Goal: Information Seeking & Learning: Learn about a topic

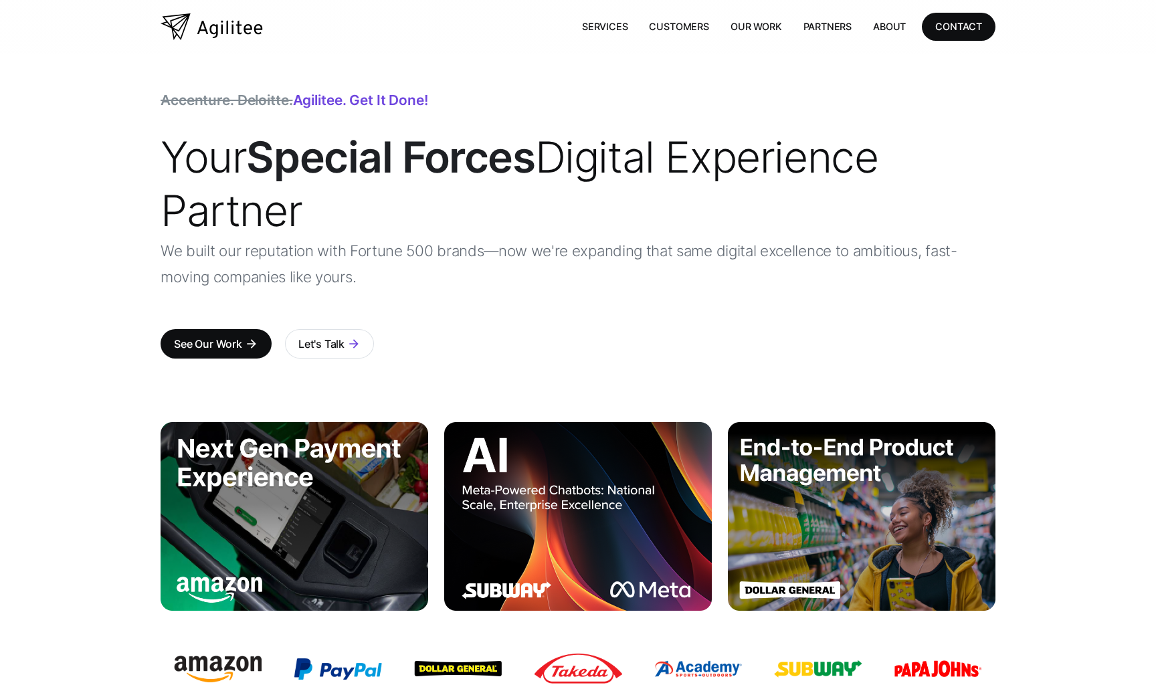
scroll to position [48, 0]
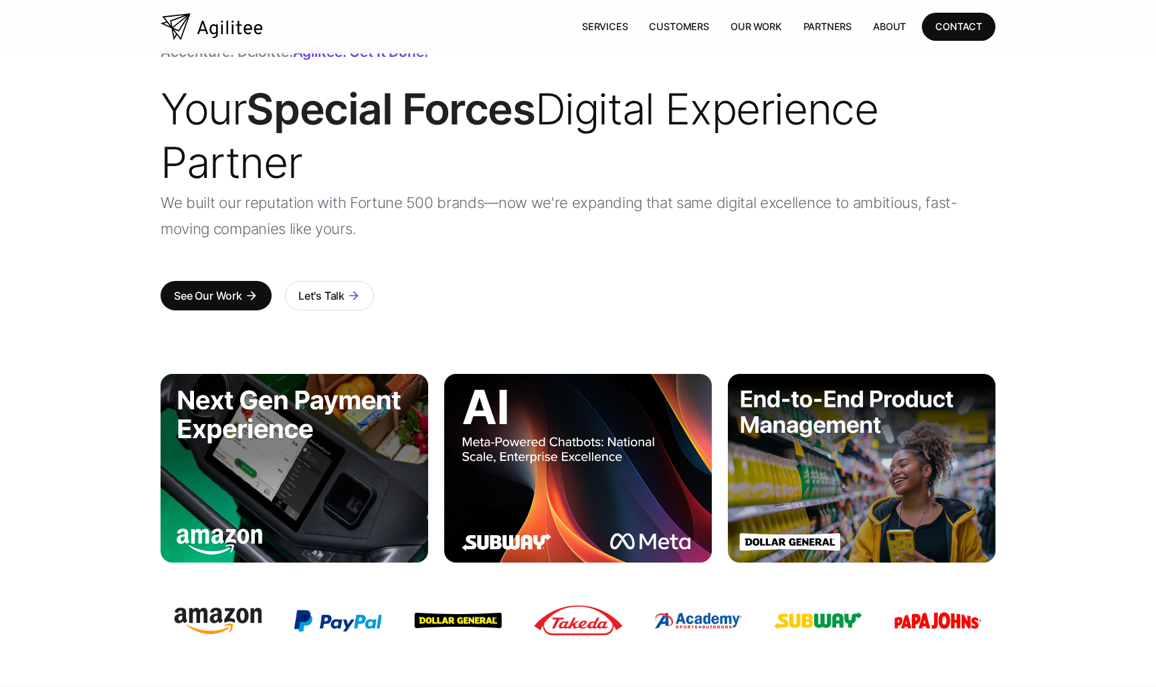
click at [558, 451] on img at bounding box center [578, 468] width 268 height 188
click at [558, 475] on img at bounding box center [578, 468] width 268 height 188
click at [534, 456] on img at bounding box center [578, 468] width 268 height 188
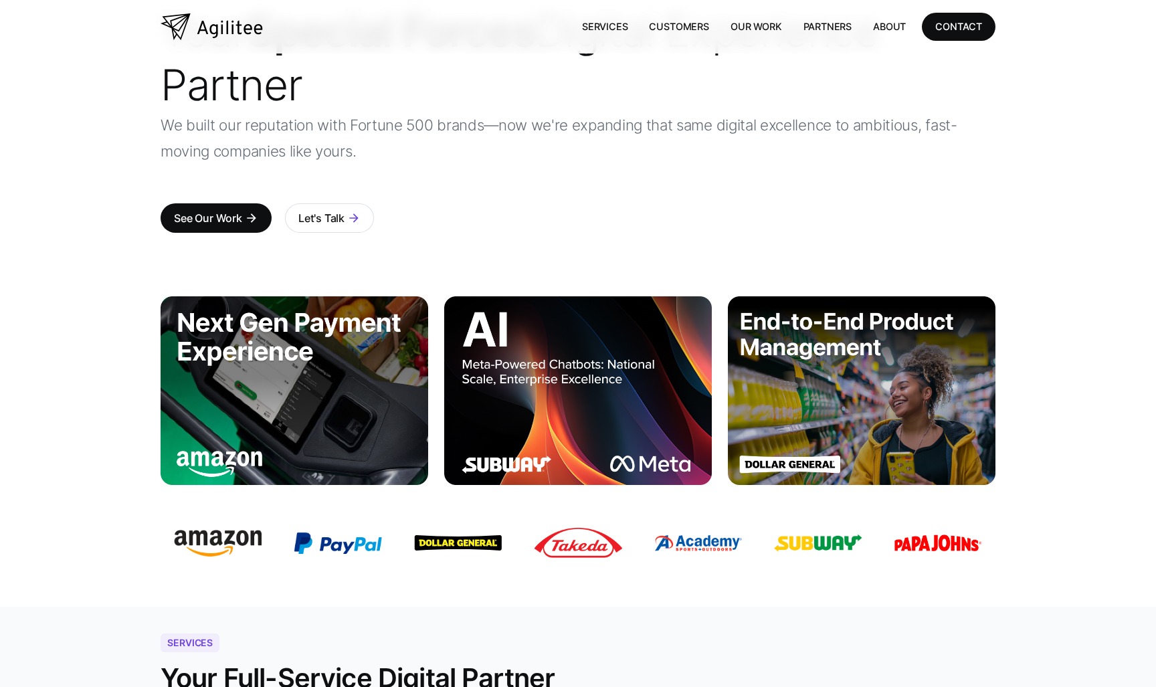
scroll to position [165, 0]
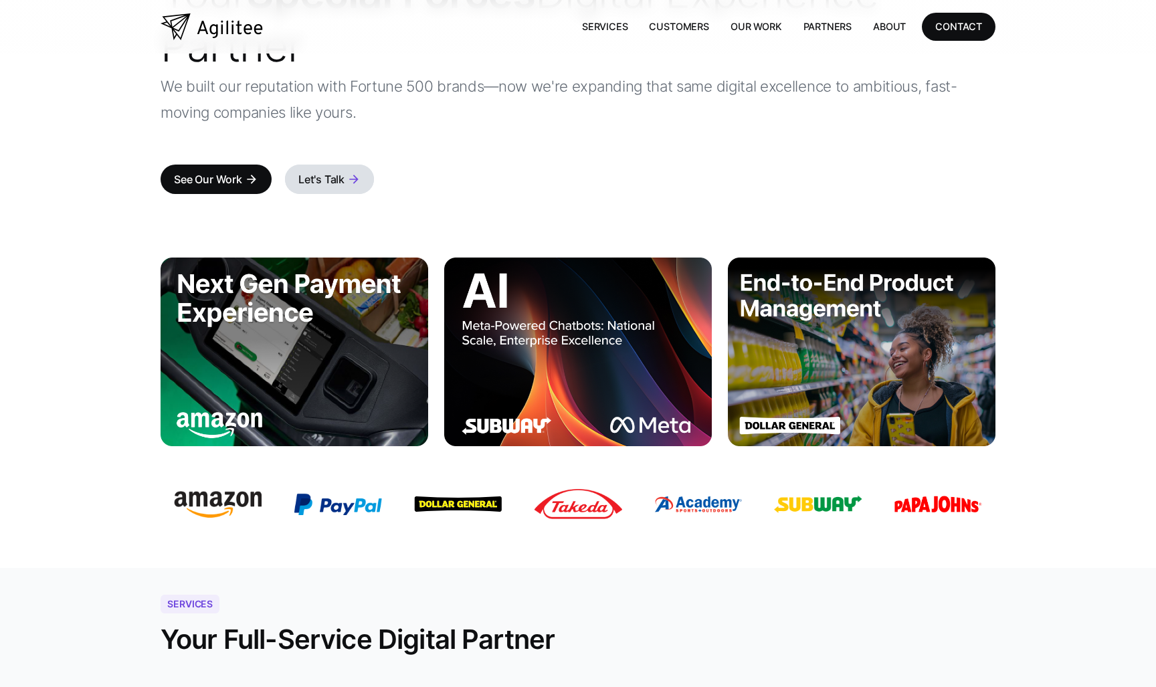
click at [316, 181] on div "Let's Talk" at bounding box center [321, 179] width 46 height 19
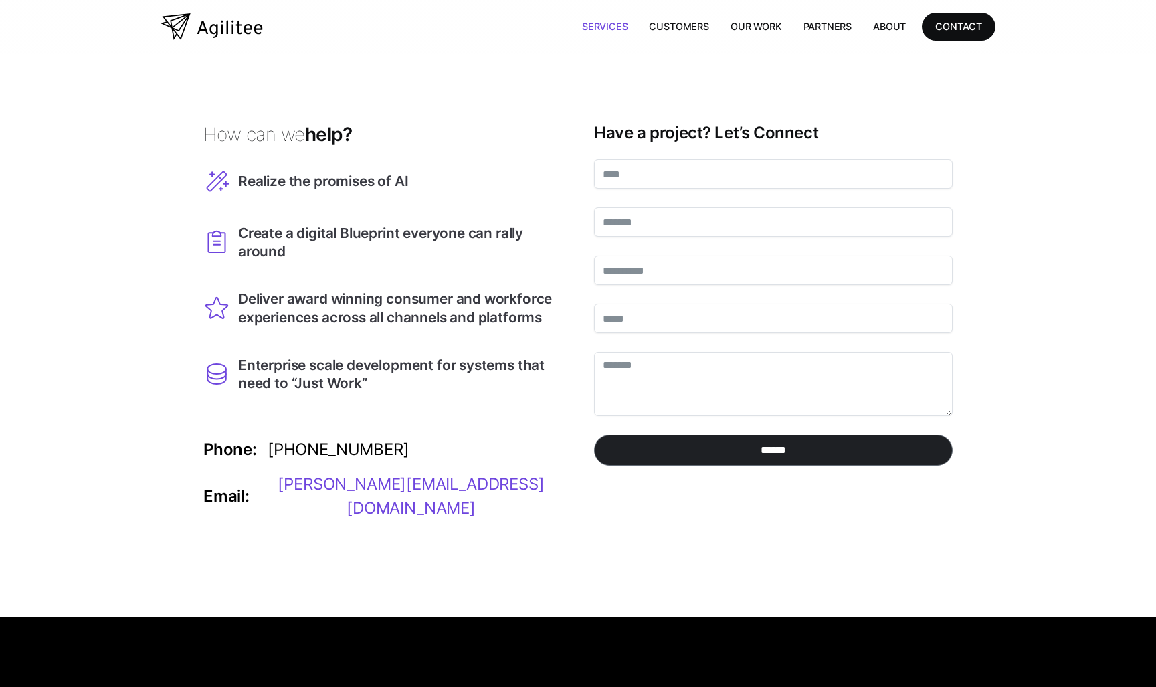
click at [609, 28] on link "Services" at bounding box center [605, 26] width 68 height 27
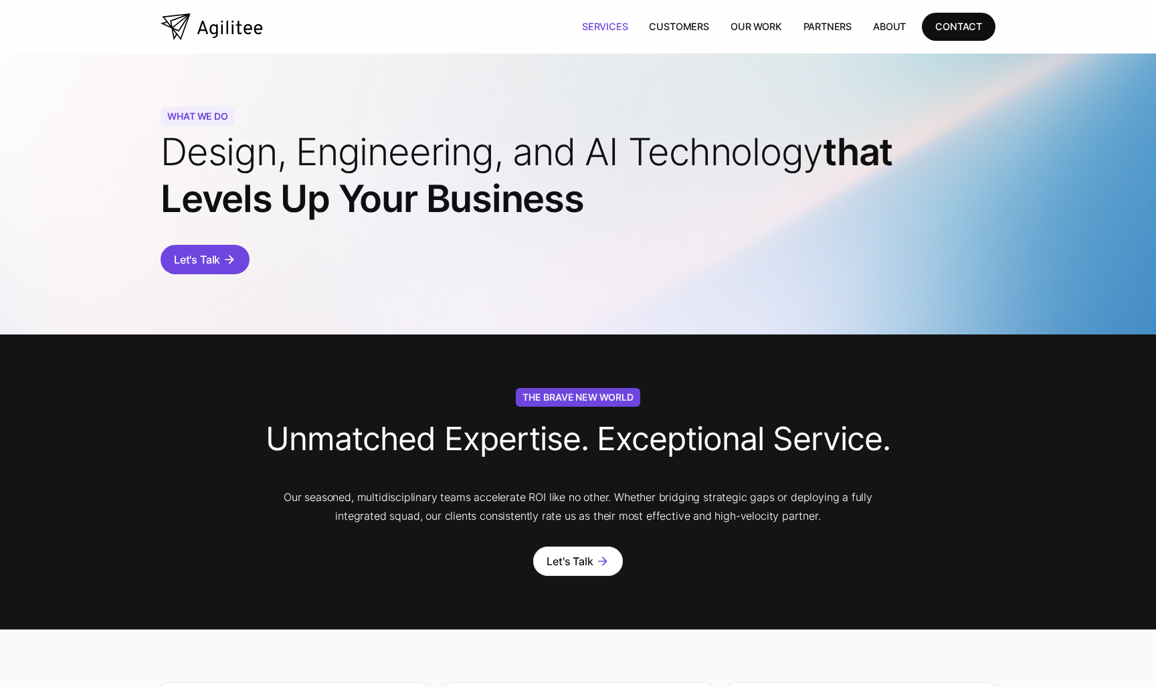
click at [205, 262] on div "Let's Talk" at bounding box center [197, 259] width 46 height 19
click at [695, 32] on link "Customers" at bounding box center [678, 26] width 81 height 27
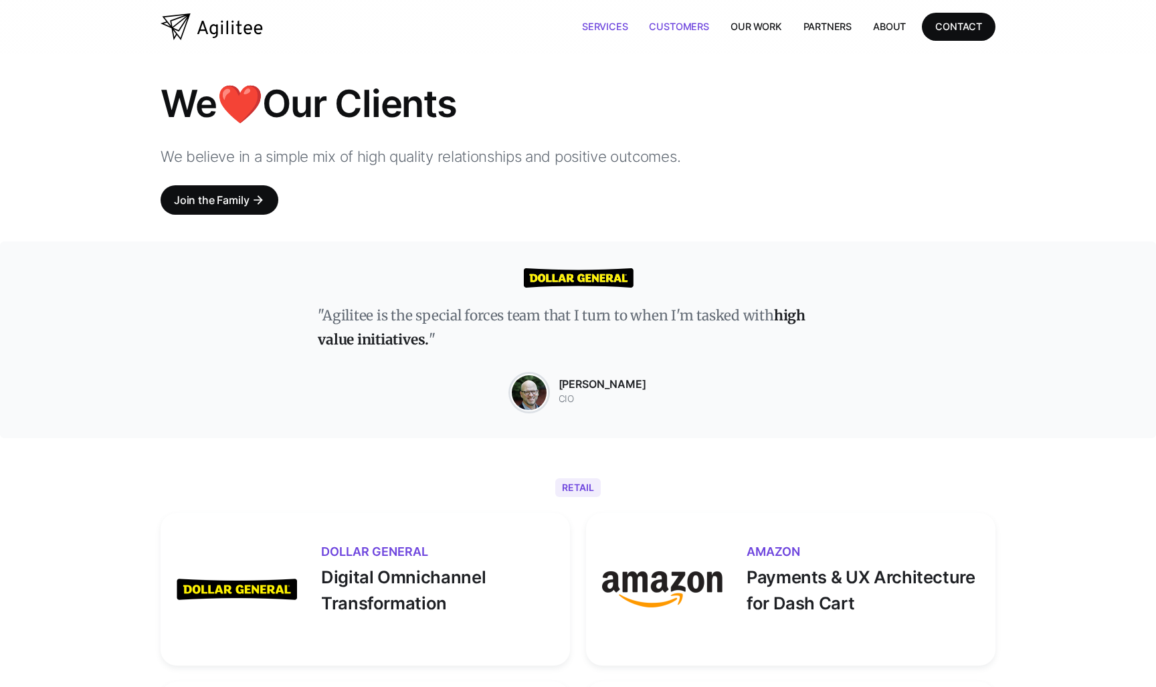
click at [597, 29] on link "Services" at bounding box center [605, 26] width 68 height 27
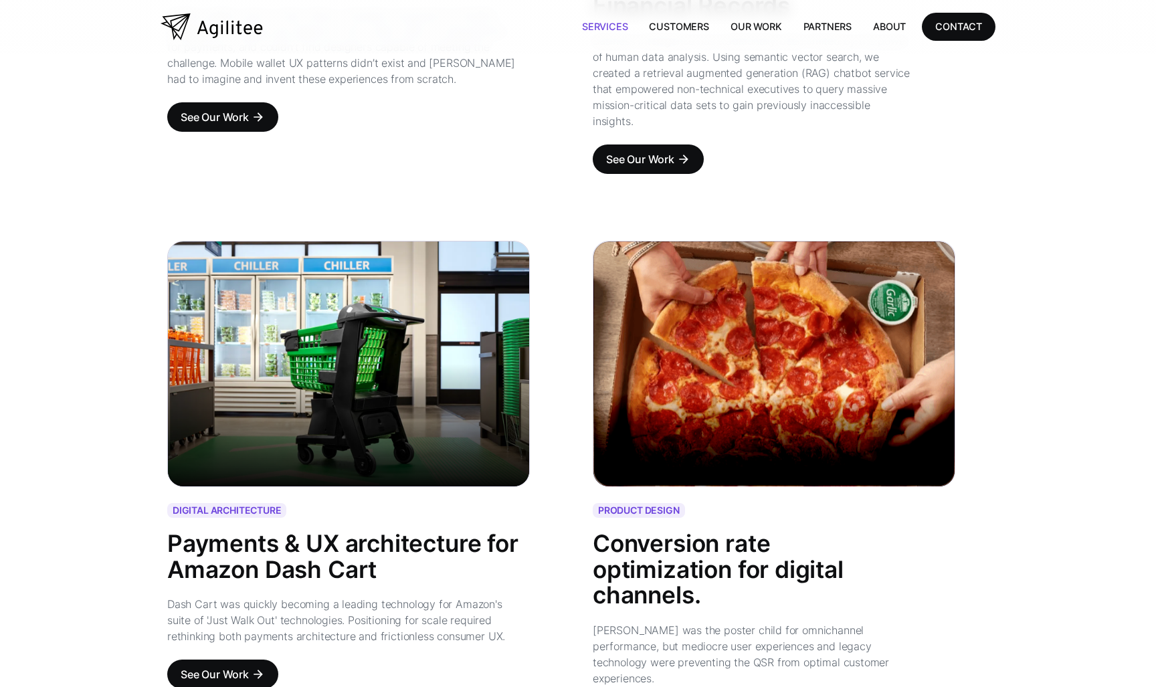
scroll to position [1630, 0]
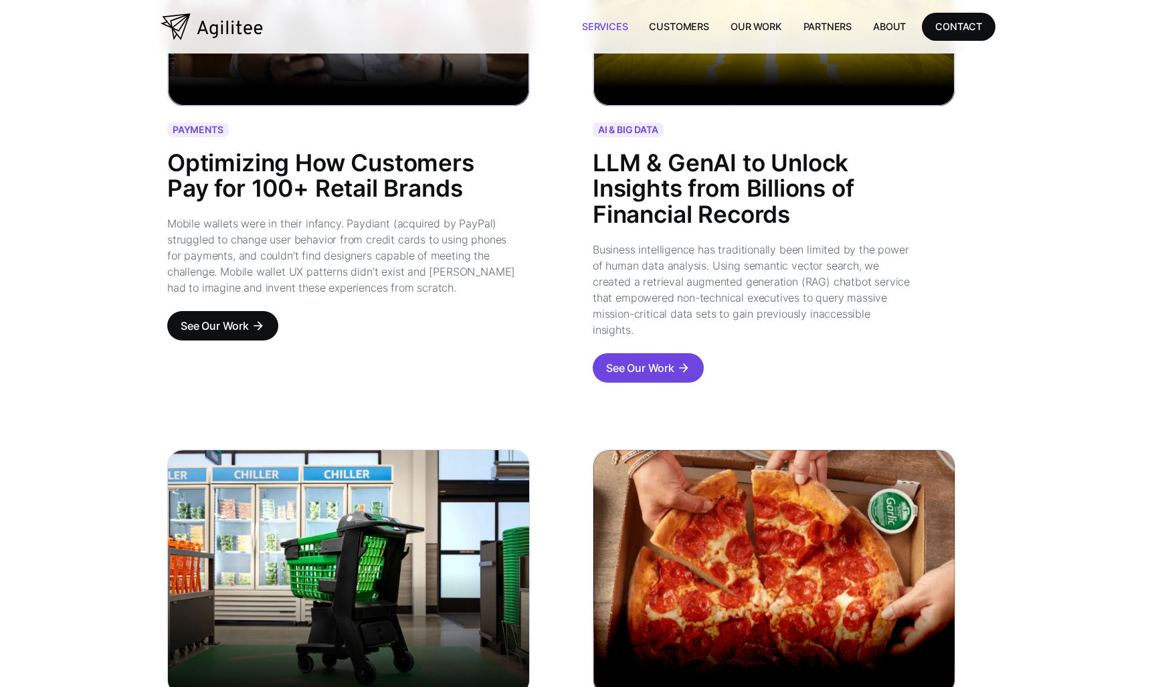
click at [632, 358] on div "See Our Work" at bounding box center [640, 367] width 68 height 19
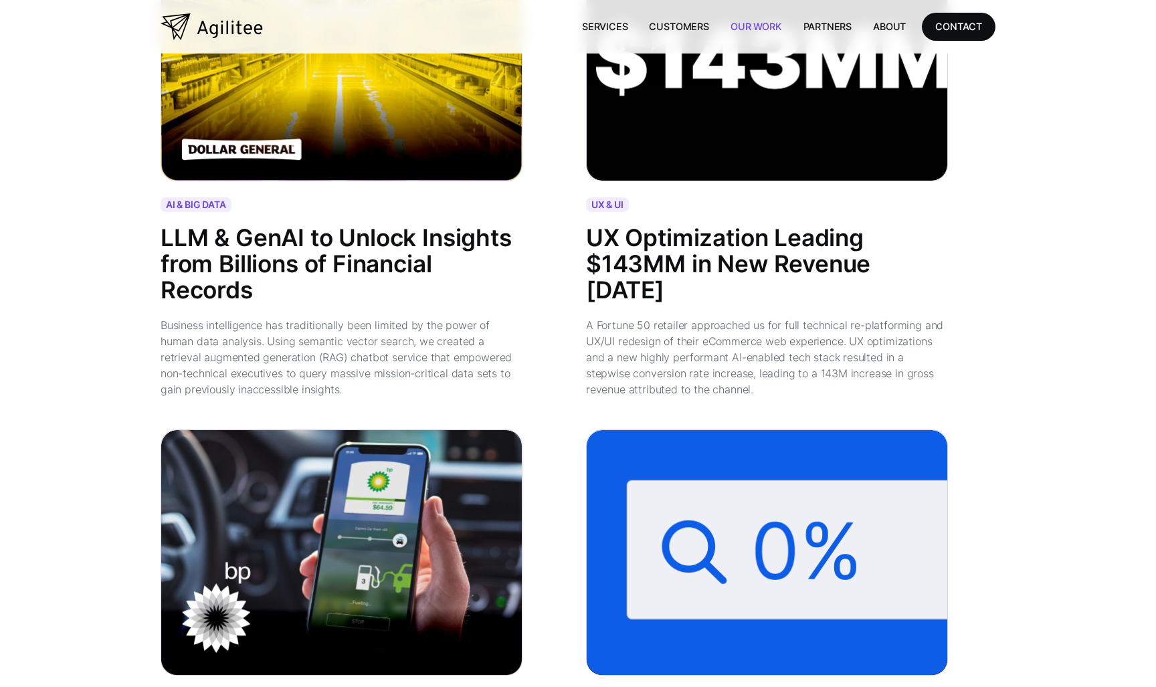
scroll to position [826, 0]
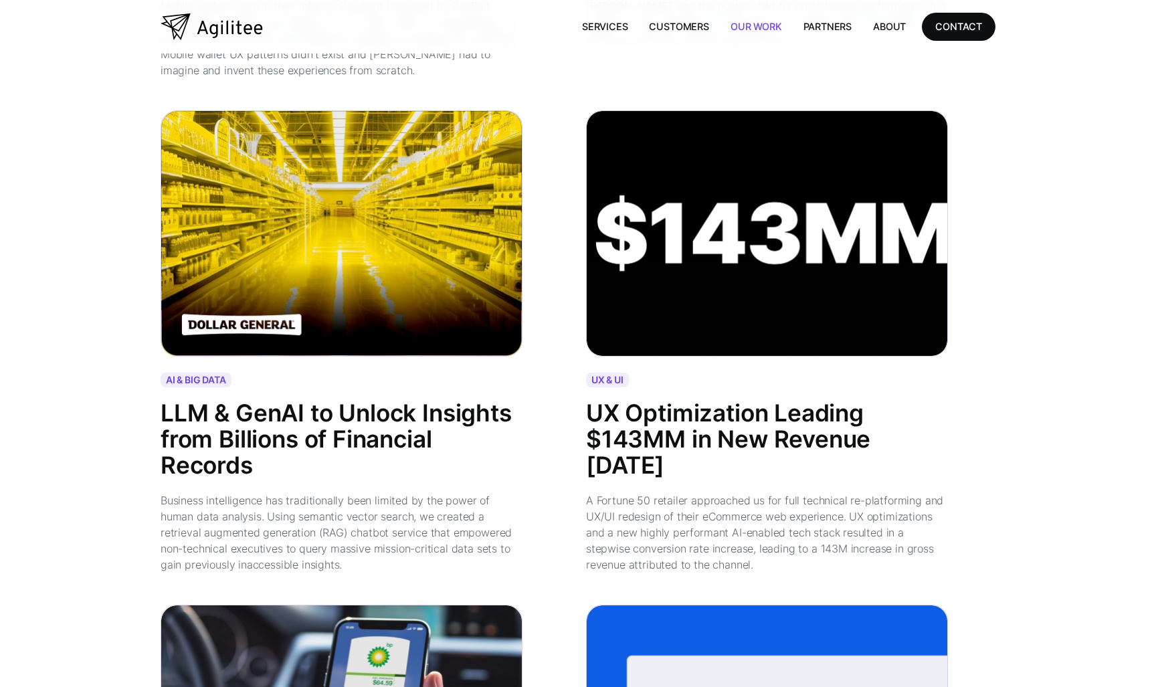
drag, startPoint x: 340, startPoint y: 464, endPoint x: 358, endPoint y: 453, distance: 21.9
click at [298, 453] on div "LLM & GenAI to Unlock Insights from Billions of Financial Records" at bounding box center [342, 440] width 362 height 78
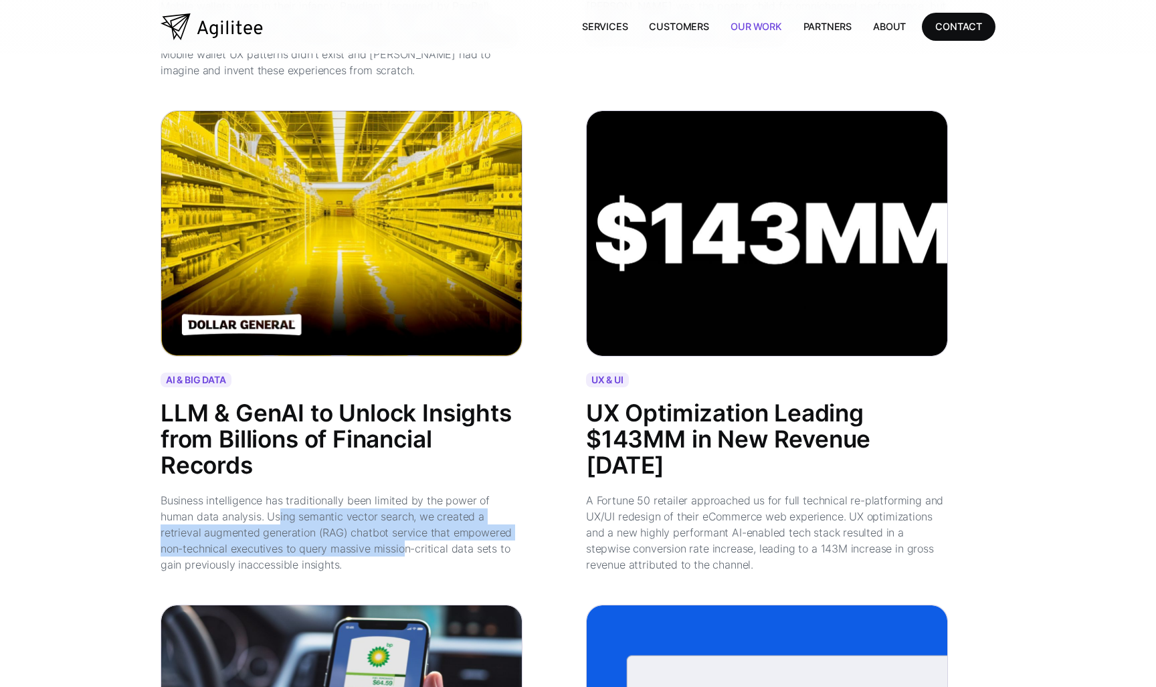
drag, startPoint x: 262, startPoint y: 513, endPoint x: 385, endPoint y: 542, distance: 125.9
click at [381, 540] on div "Business intelligence has traditionally been limited by the power of human data…" at bounding box center [342, 532] width 362 height 80
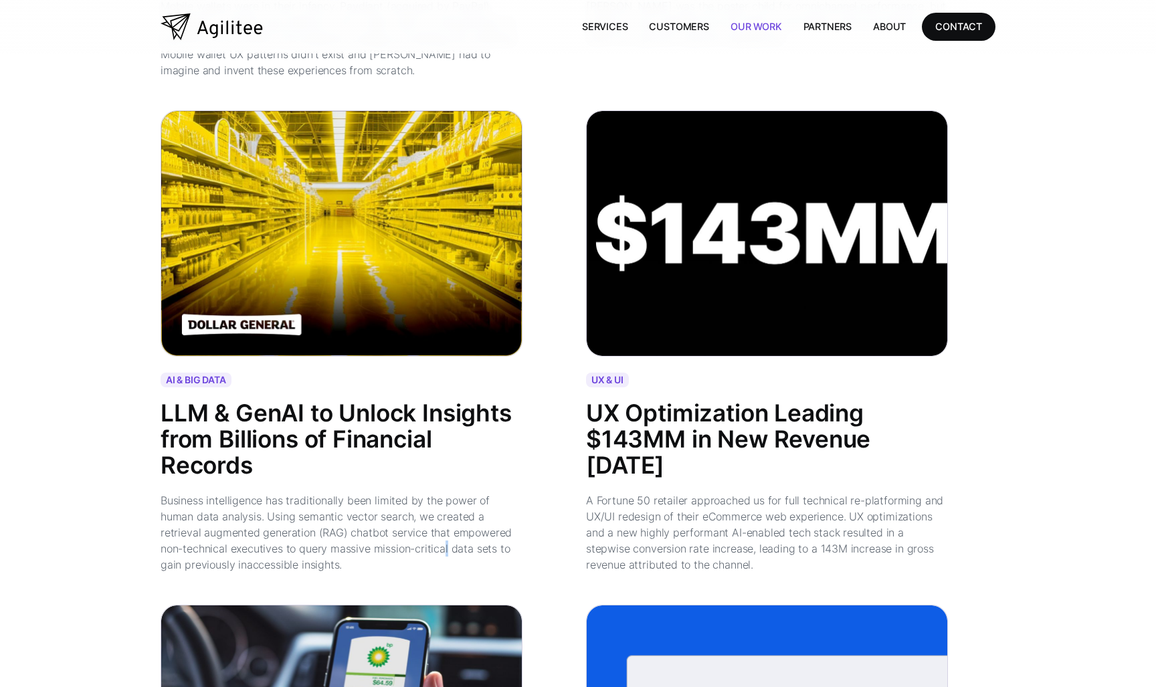
click at [422, 549] on div "Business intelligence has traditionally been limited by the power of human data…" at bounding box center [342, 532] width 362 height 80
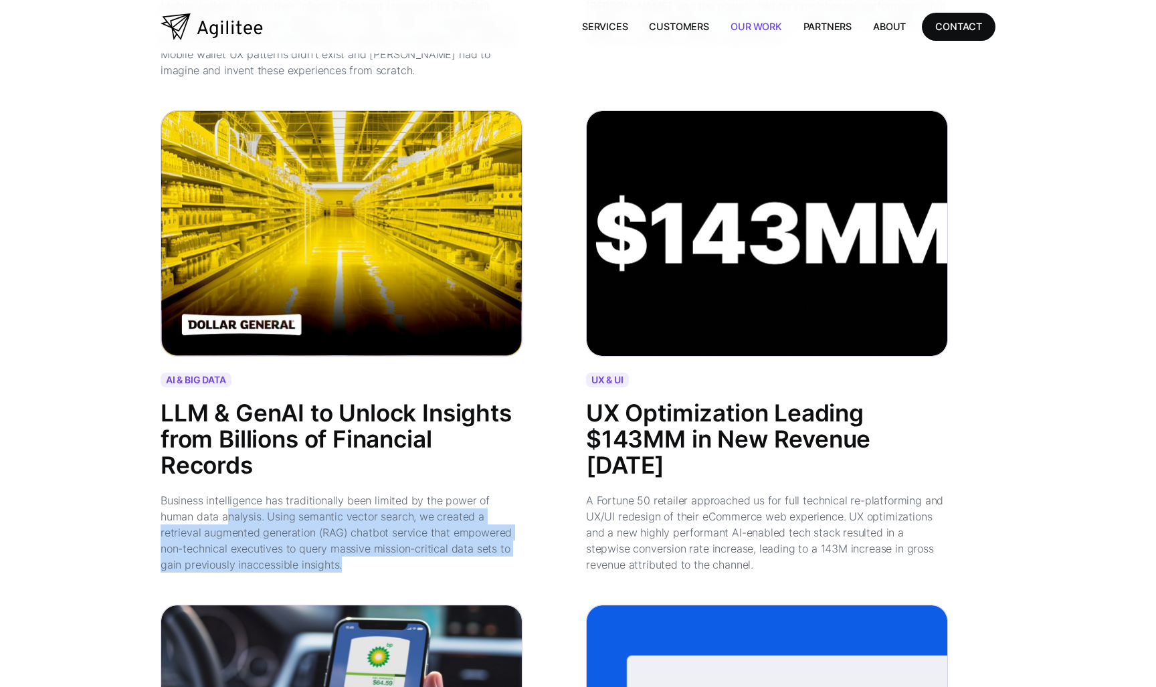
drag, startPoint x: 334, startPoint y: 556, endPoint x: 194, endPoint y: 508, distance: 147.8
click at [194, 508] on div "Business intelligence has traditionally been limited by the power of human data…" at bounding box center [342, 532] width 362 height 80
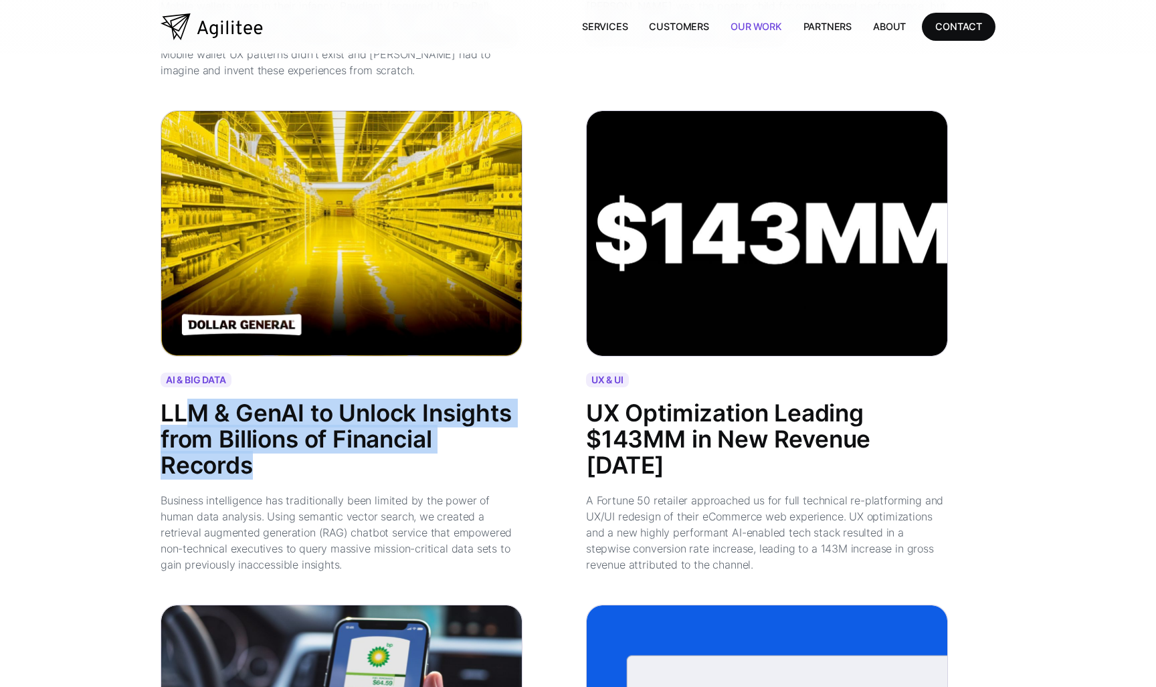
drag, startPoint x: 225, startPoint y: 411, endPoint x: 322, endPoint y: 467, distance: 112.3
click at [322, 467] on div "LLM & GenAI to Unlock Insights from Billions of Financial Records" at bounding box center [342, 440] width 362 height 78
click at [354, 469] on div "LLM & GenAI to Unlock Insights from Billions of Financial Records" at bounding box center [342, 440] width 362 height 78
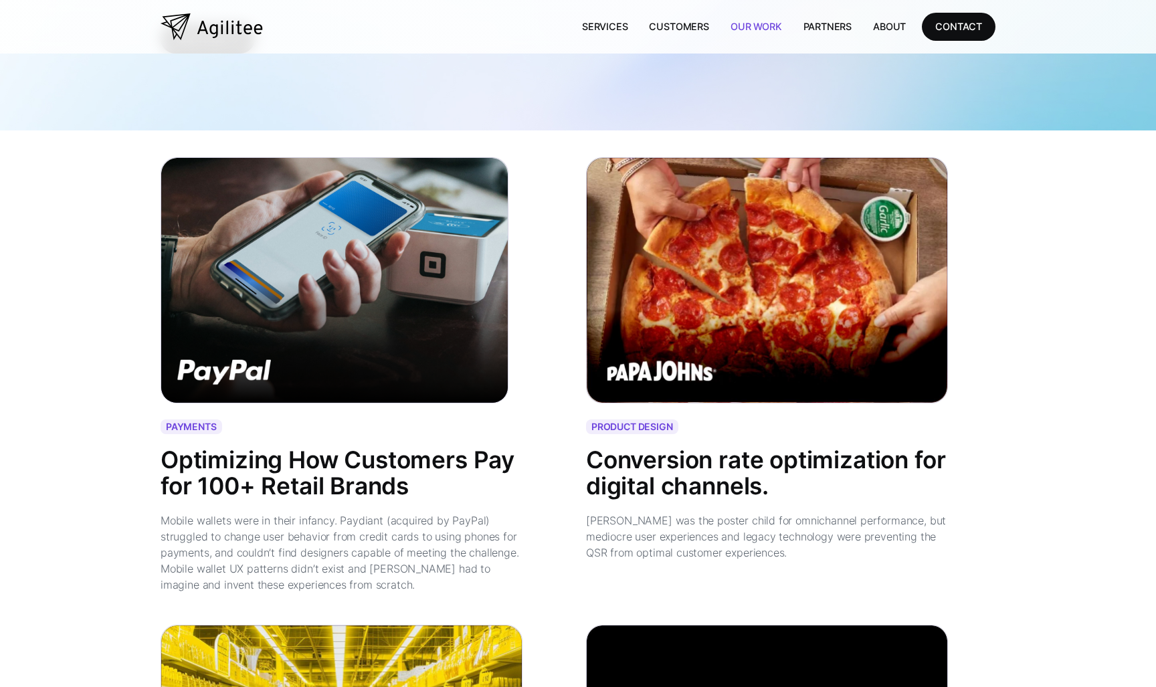
scroll to position [0, 0]
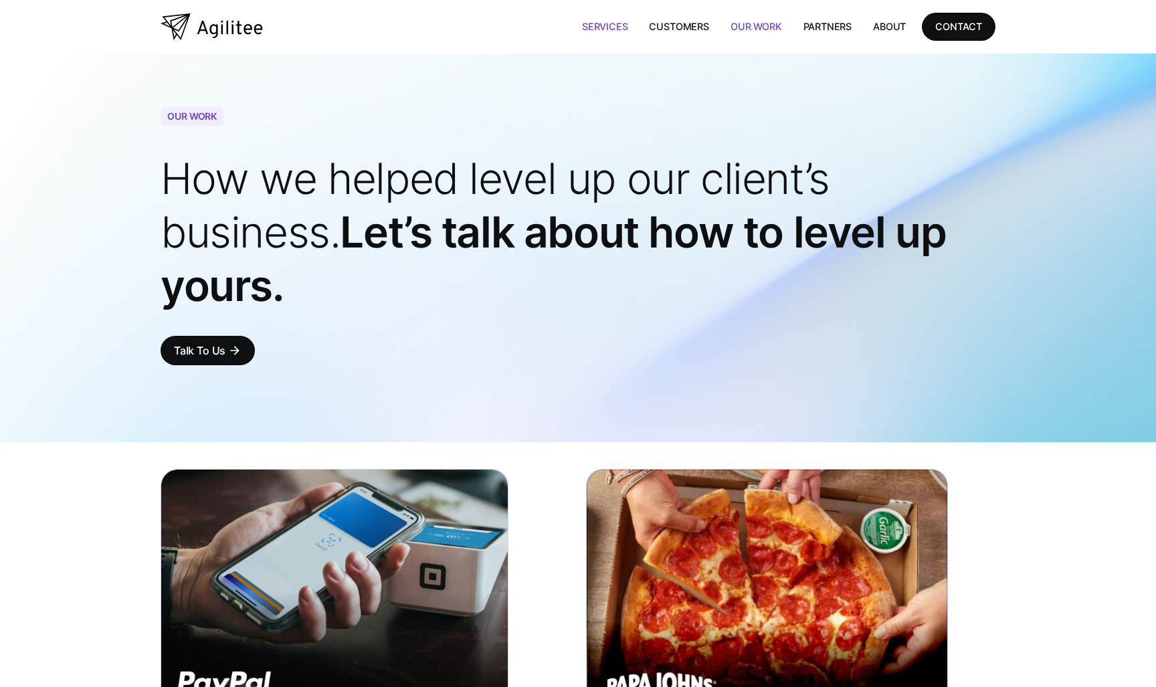
click at [601, 34] on link "Services" at bounding box center [605, 26] width 68 height 27
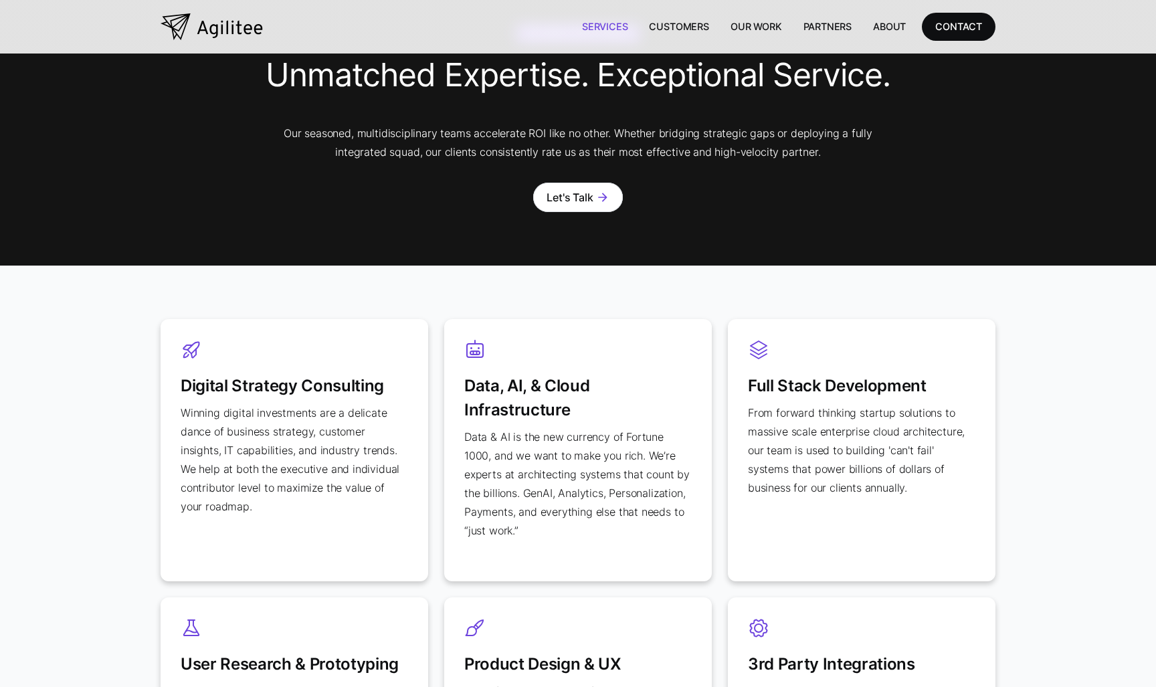
scroll to position [433, 0]
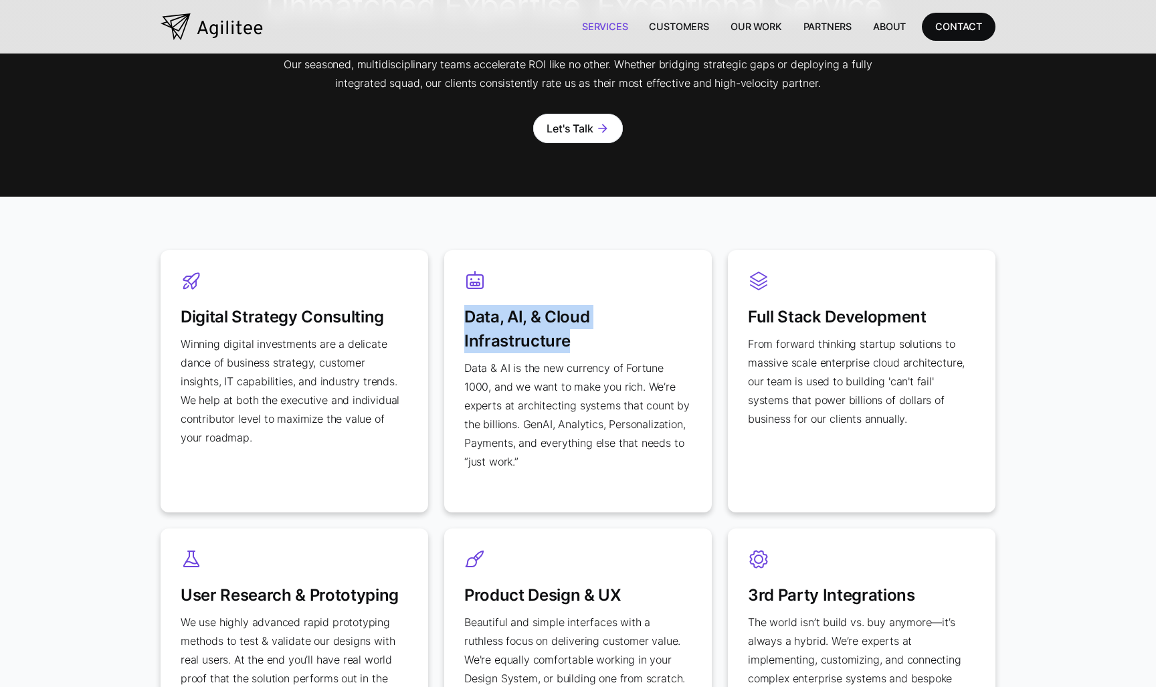
drag, startPoint x: 469, startPoint y: 308, endPoint x: 613, endPoint y: 343, distance: 148.1
click at [613, 343] on h3 "Data, AI, & Cloud Infrastructure" at bounding box center [577, 323] width 227 height 62
click at [614, 371] on p "Data & AI is the new currency of Fortune 1000, and we want to make you rich. We…" at bounding box center [577, 414] width 227 height 112
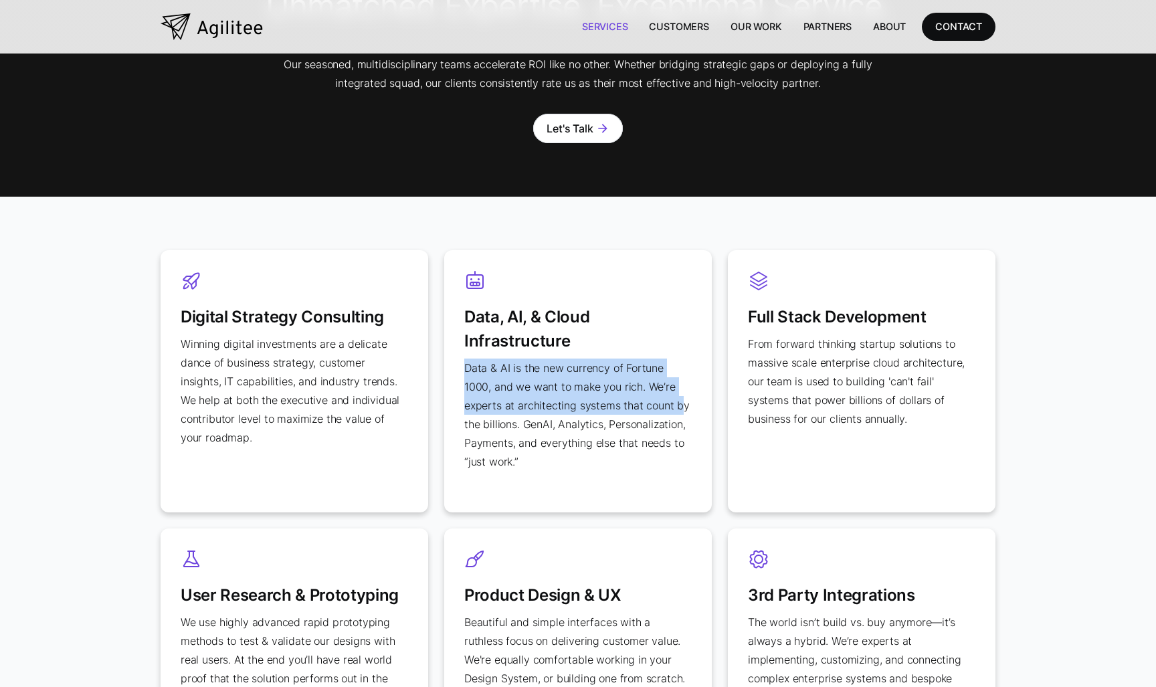
drag, startPoint x: 493, startPoint y: 352, endPoint x: 643, endPoint y: 397, distance: 156.2
click at [640, 395] on div "Data, AI, & Cloud Infrastructure Data & AI is the new currency of Fortune 1000,…" at bounding box center [578, 381] width 268 height 262
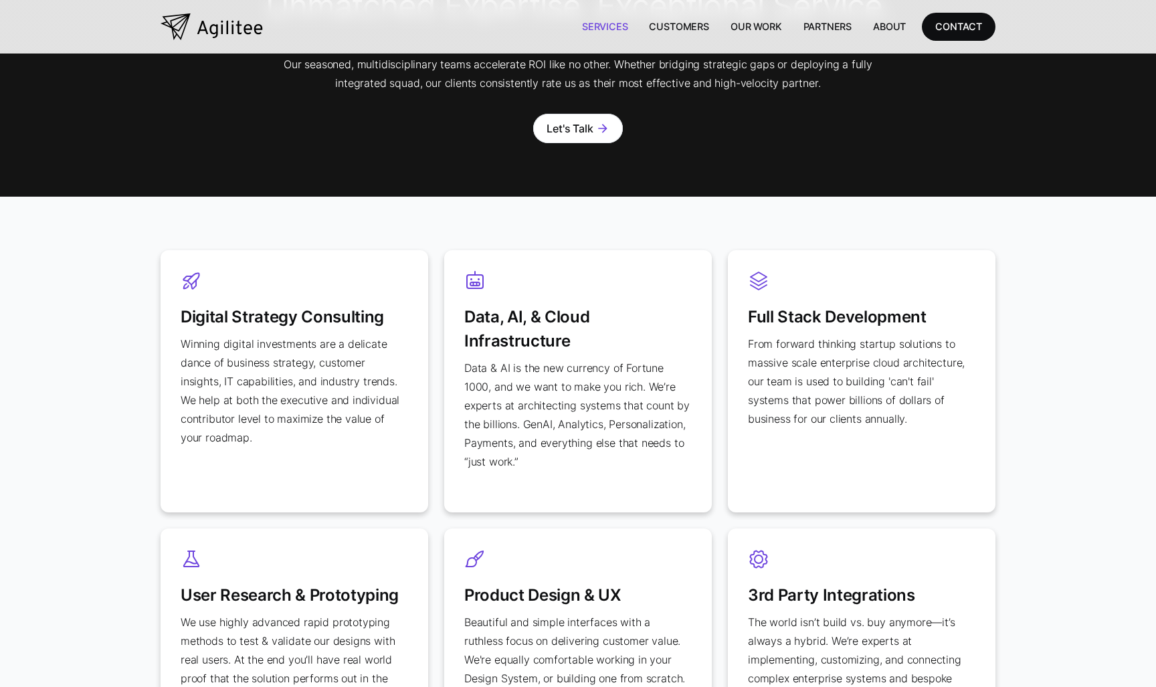
click at [680, 404] on p "Data & AI is the new currency of Fortune 1000, and we want to make you rich. We…" at bounding box center [577, 414] width 227 height 112
drag, startPoint x: 471, startPoint y: 423, endPoint x: 562, endPoint y: 427, distance: 91.0
click at [561, 425] on p "Data & AI is the new currency of Fortune 1000, and we want to make you rich. We…" at bounding box center [577, 414] width 227 height 112
click at [572, 448] on p "Data & AI is the new currency of Fortune 1000, and we want to make you rich. We…" at bounding box center [577, 414] width 227 height 112
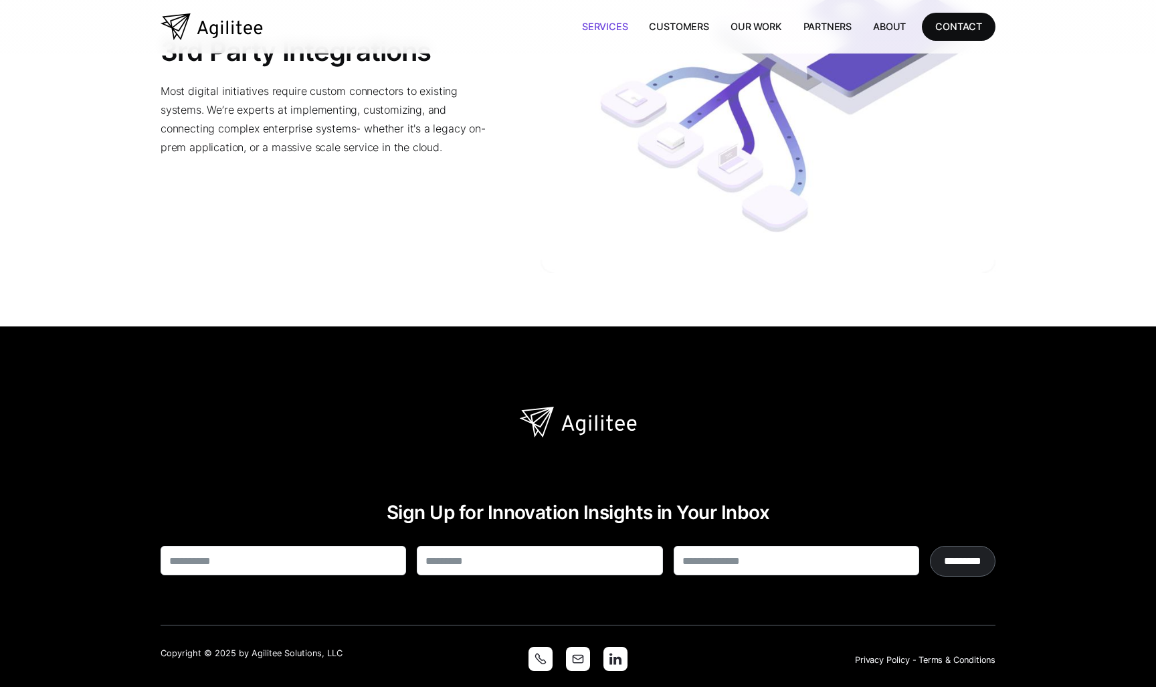
scroll to position [3008, 0]
